Goal: Information Seeking & Learning: Check status

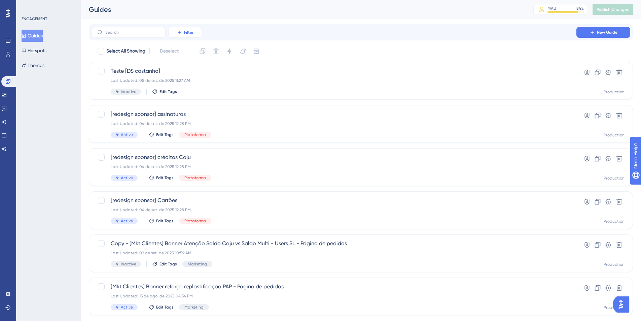
click at [175, 28] on button "Filter" at bounding box center [185, 32] width 34 height 11
click at [327, 53] on div "Select All Showing Deselect" at bounding box center [365, 51] width 536 height 11
click at [188, 37] on button "Filter" at bounding box center [185, 32] width 34 height 11
click at [190, 51] on div "Tags Tags" at bounding box center [192, 51] width 28 height 13
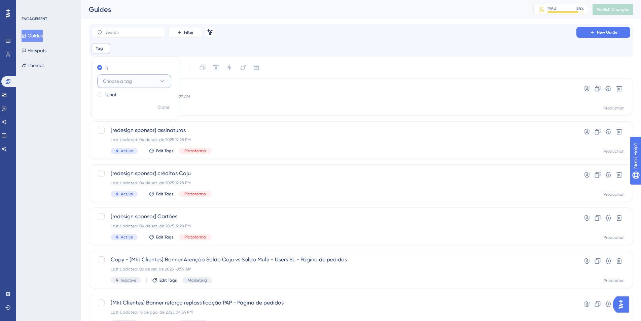
click at [155, 80] on button "Choose a tag" at bounding box center [134, 80] width 74 height 13
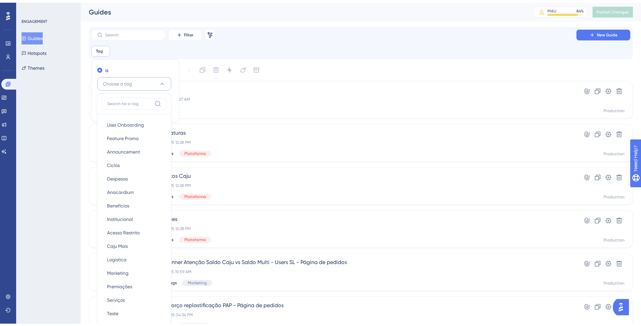
scroll to position [45, 0]
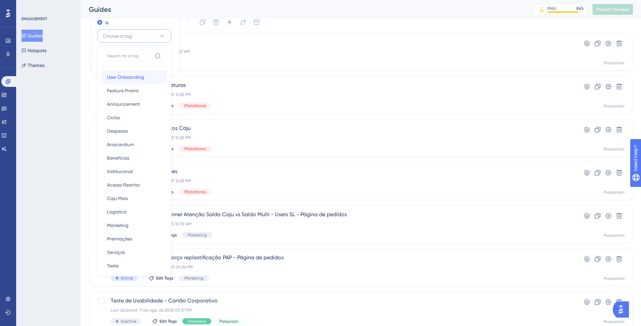
click at [146, 80] on div "User Onboarding User Onboarding" at bounding box center [134, 76] width 55 height 13
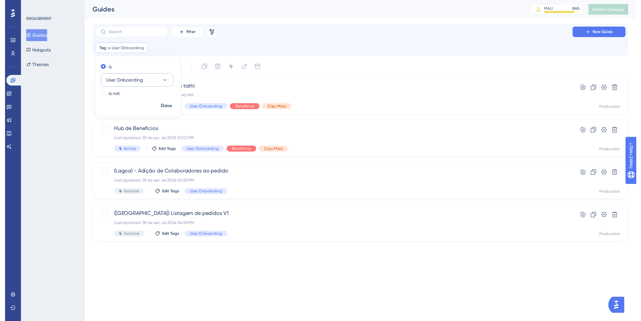
scroll to position [0, 0]
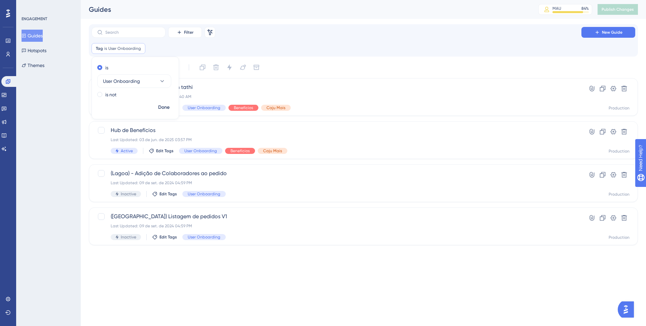
click at [235, 0] on html "Performance Users Engagement Widgets Feedback Product Updates Knowledge Base AI…" at bounding box center [323, 0] width 646 height 0
click at [132, 50] on span "User Onboarding" at bounding box center [124, 48] width 33 height 5
click at [138, 49] on icon at bounding box center [140, 48] width 4 height 4
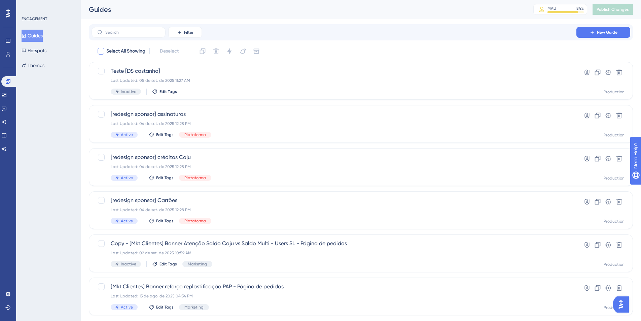
click at [124, 51] on span "Select All Showing" at bounding box center [125, 51] width 39 height 8
checkbox input "true"
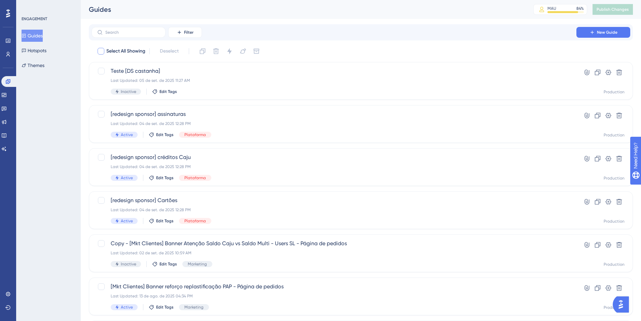
checkbox input "true"
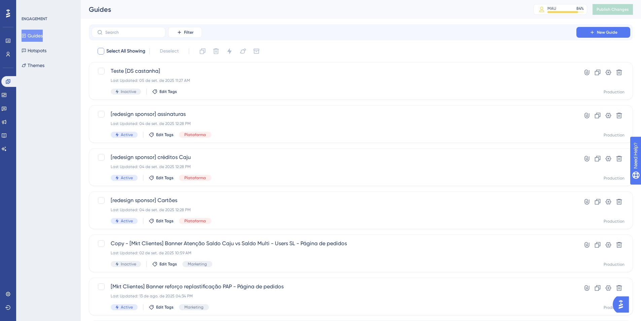
checkbox input "true"
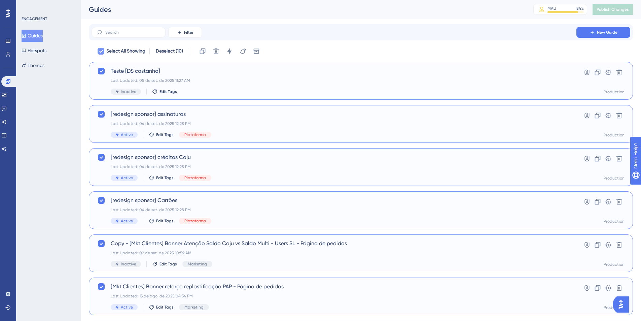
click at [124, 51] on span "Select All Showing" at bounding box center [125, 51] width 39 height 8
checkbox input "false"
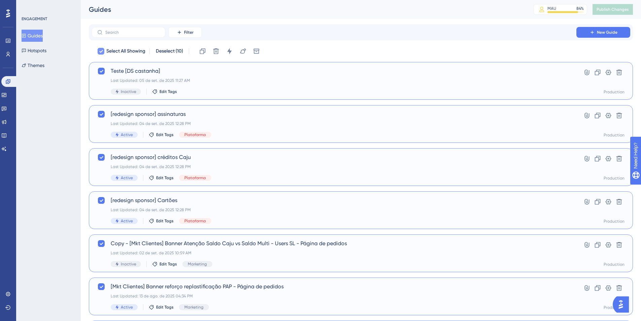
checkbox input "false"
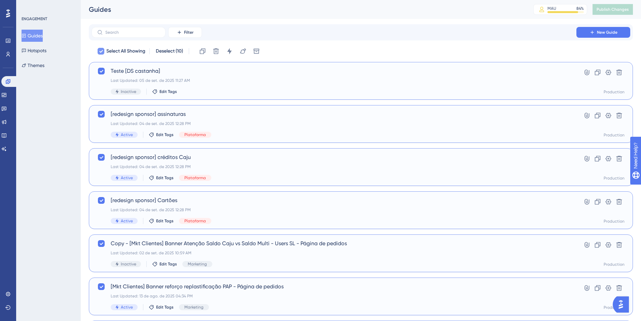
checkbox input "false"
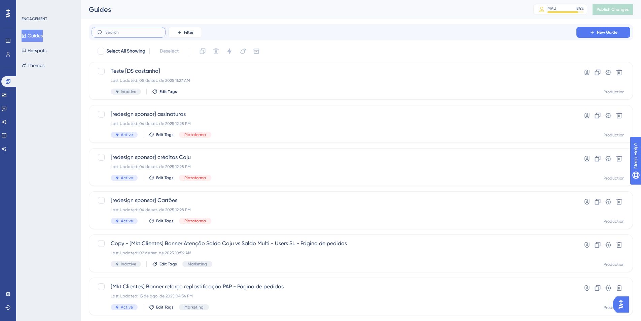
click at [135, 32] on input "text" at bounding box center [132, 32] width 55 height 5
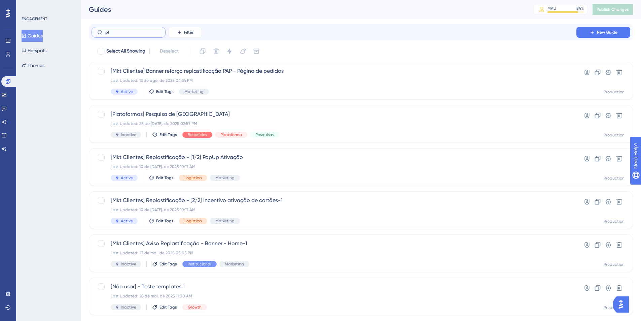
type input "p"
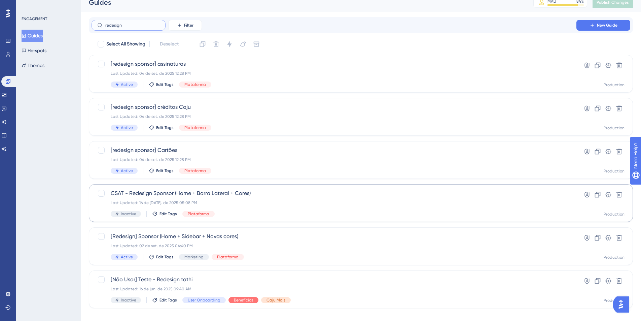
scroll to position [16, 0]
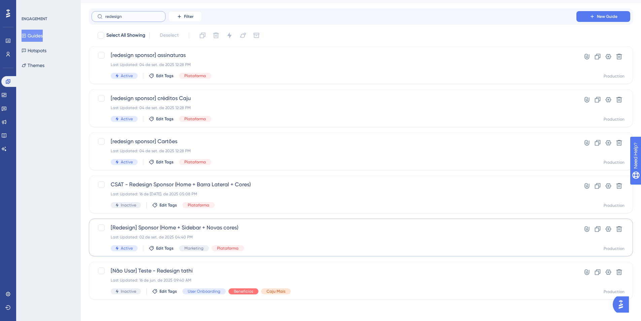
type input "redesign"
click at [185, 230] on span "[Redesign] Sponsor (Home + Sidebar + Novas cores)" at bounding box center [334, 227] width 447 height 8
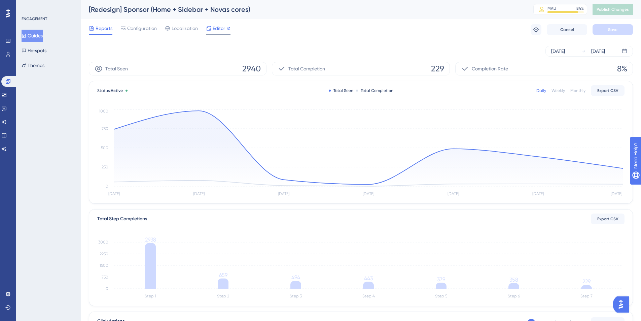
click at [214, 29] on span "Editor" at bounding box center [219, 28] width 12 height 8
click at [235, 112] on icon "[DATE] [DATE] [DATE] [DATE] [DATE] Sep [DATE] 0 250 500 750 1000" at bounding box center [360, 153] width 527 height 90
click at [235, 42] on div "[DATE] [DATE]" at bounding box center [361, 51] width 544 height 22
click at [124, 32] on div at bounding box center [122, 28] width 5 height 8
